Goal: Transaction & Acquisition: Purchase product/service

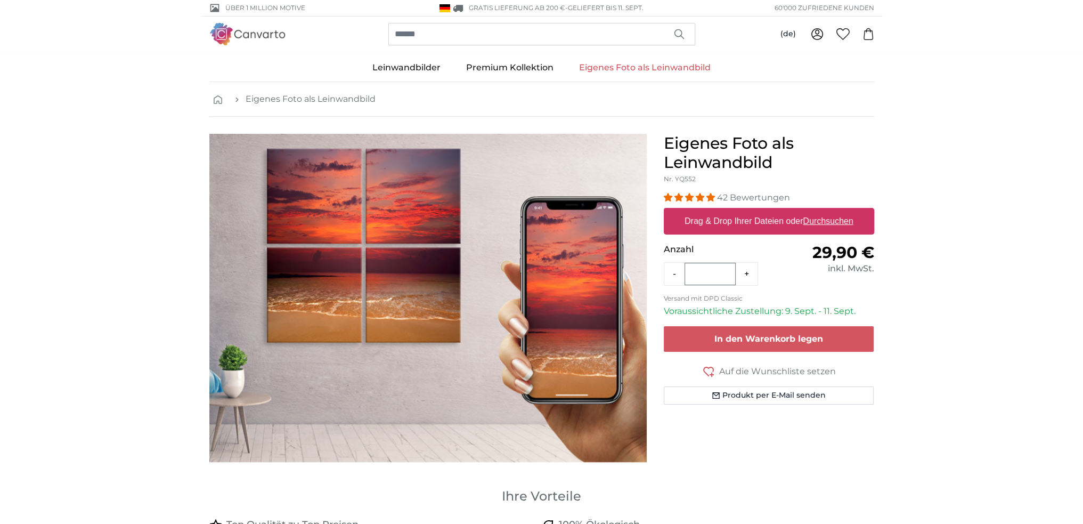
click at [789, 221] on label "Drag & Drop Ihrer Dateien oder Durchsuchen" at bounding box center [769, 221] width 177 height 21
click at [789, 211] on input "Drag & Drop Ihrer Dateien oder Durchsuchen" at bounding box center [769, 209] width 211 height 3
click at [717, 213] on label "Drag & Drop Ihrer Dateien oder Durchsuchen" at bounding box center [769, 221] width 177 height 21
click at [717, 211] on input "Drag & Drop Ihrer Dateien oder Durchsuchen" at bounding box center [769, 209] width 211 height 3
type input "**********"
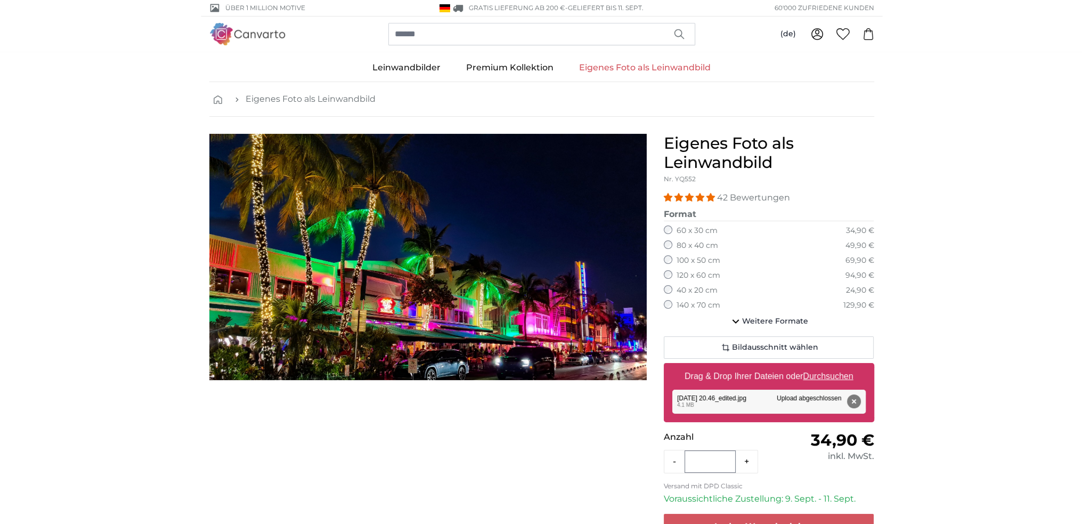
click at [697, 305] on label "140 x 70 cm" at bounding box center [699, 305] width 44 height 11
click at [766, 321] on span "Weitere Formate" at bounding box center [775, 321] width 66 height 11
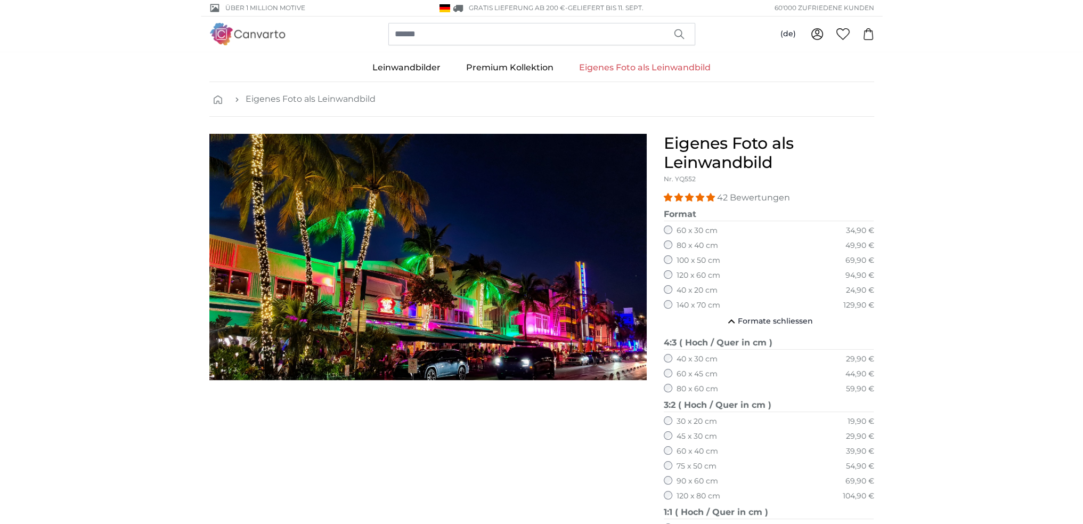
click at [263, 35] on img at bounding box center [247, 34] width 77 height 22
